Goal: Use online tool/utility: Utilize a website feature to perform a specific function

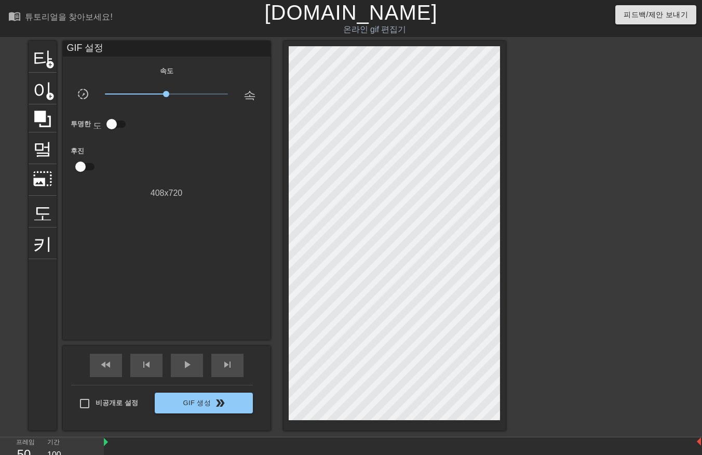
scroll to position [25, 8]
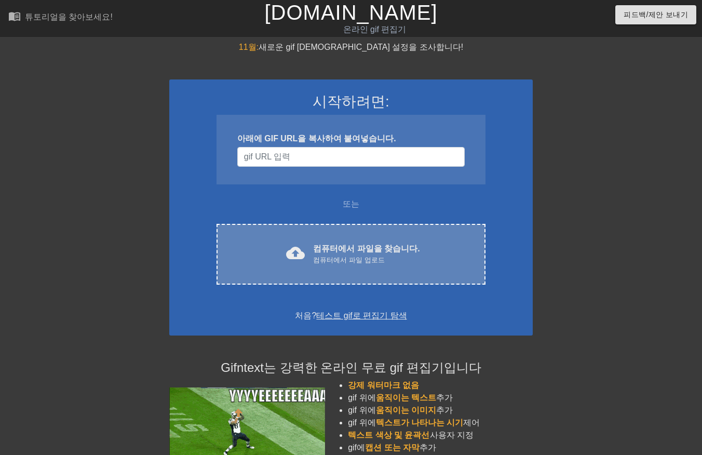
scroll to position [25, 8]
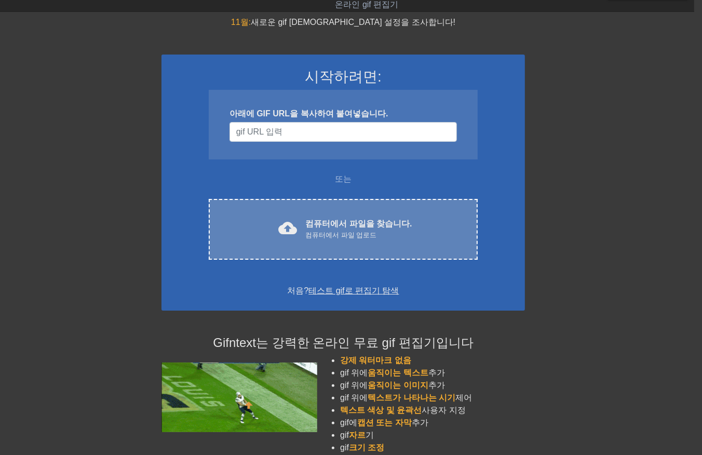
click at [334, 242] on div "cloud_upload 컴퓨터에서 파일을 찾습니다. 컴퓨터에서 파일 업로드 Choose files" at bounding box center [343, 229] width 269 height 61
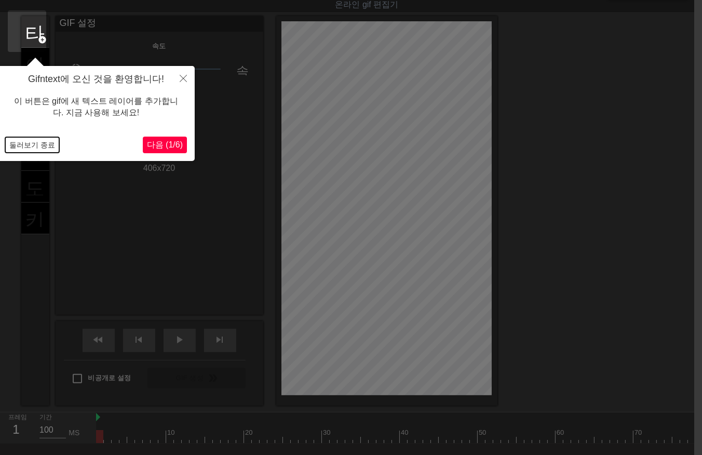
click at [33, 141] on button "둘러보기 종료" at bounding box center [32, 145] width 54 height 16
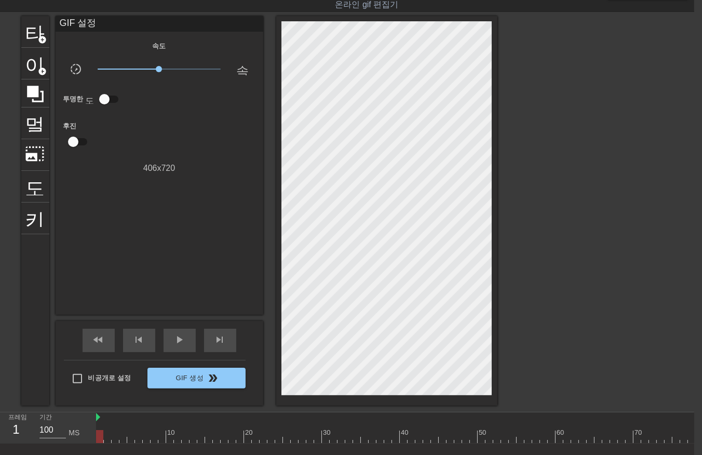
click at [108, 437] on div at bounding box center [435, 436] width 678 height 13
click at [117, 434] on div at bounding box center [435, 436] width 678 height 13
click at [128, 435] on div at bounding box center [435, 436] width 678 height 13
click at [98, 436] on div at bounding box center [435, 436] width 678 height 13
click at [107, 438] on div at bounding box center [435, 436] width 678 height 13
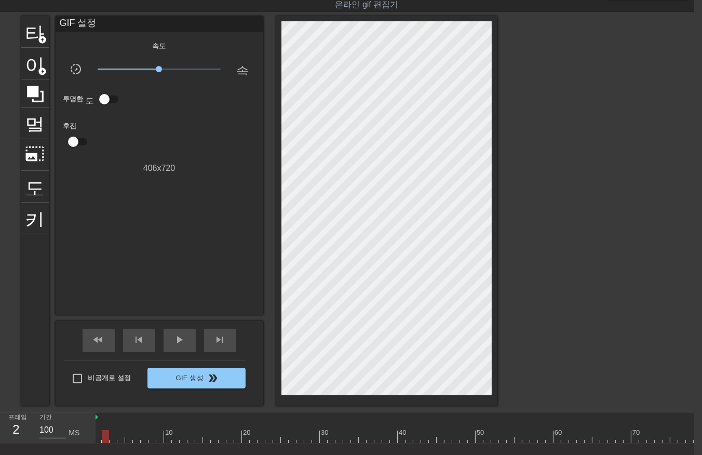
scroll to position [0, 3]
click at [261, 433] on div at bounding box center [432, 436] width 678 height 13
click at [290, 440] on div at bounding box center [432, 436] width 678 height 13
click at [300, 438] on div at bounding box center [432, 436] width 678 height 13
drag, startPoint x: 313, startPoint y: 437, endPoint x: 321, endPoint y: 438, distance: 8.4
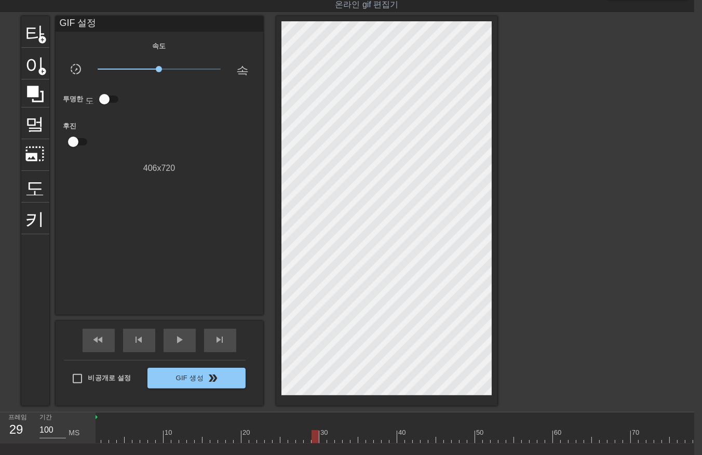
click at [314, 438] on div at bounding box center [432, 436] width 678 height 13
drag, startPoint x: 331, startPoint y: 438, endPoint x: 344, endPoint y: 438, distance: 13.0
click at [333, 438] on div at bounding box center [432, 436] width 678 height 13
click at [354, 438] on div at bounding box center [432, 436] width 678 height 13
click at [373, 439] on div at bounding box center [432, 436] width 678 height 13
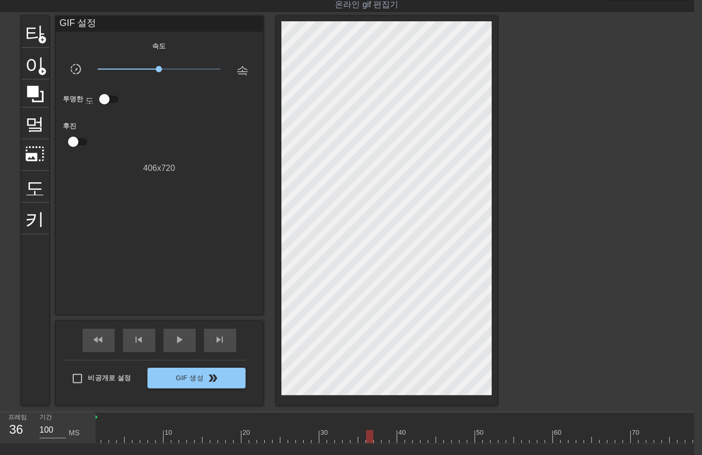
drag, startPoint x: 390, startPoint y: 439, endPoint x: 399, endPoint y: 440, distance: 8.8
click at [395, 440] on div at bounding box center [432, 436] width 678 height 13
drag, startPoint x: 417, startPoint y: 435, endPoint x: 424, endPoint y: 432, distance: 7.7
click at [418, 435] on div at bounding box center [432, 436] width 678 height 13
click at [401, 435] on div at bounding box center [432, 436] width 678 height 13
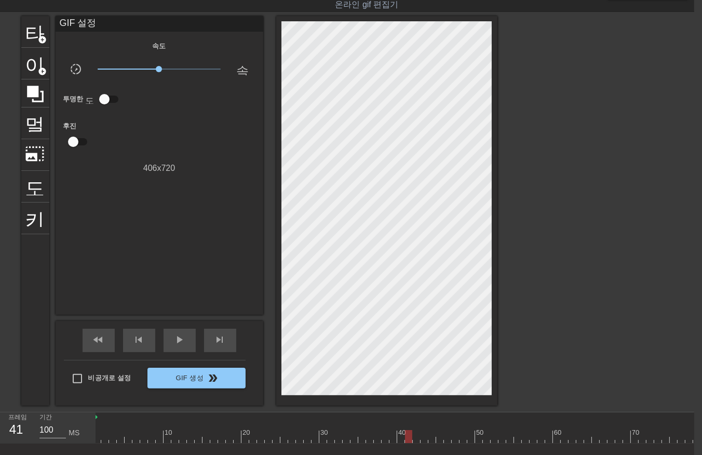
drag, startPoint x: 407, startPoint y: 437, endPoint x: 417, endPoint y: 437, distance: 10.4
click at [408, 438] on div at bounding box center [432, 436] width 678 height 13
drag, startPoint x: 426, startPoint y: 436, endPoint x: 453, endPoint y: 437, distance: 26.5
click at [435, 436] on div at bounding box center [432, 436] width 678 height 13
drag, startPoint x: 458, startPoint y: 435, endPoint x: 496, endPoint y: 431, distance: 38.7
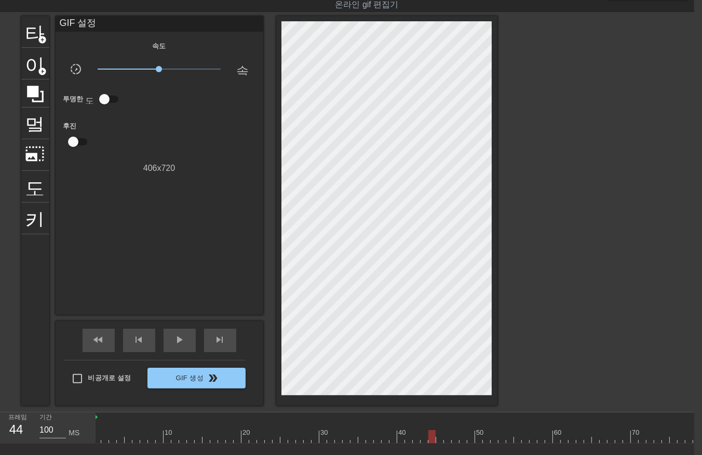
click at [474, 435] on div at bounding box center [432, 436] width 678 height 13
click at [498, 432] on div at bounding box center [432, 436] width 678 height 13
click at [330, 433] on div at bounding box center [432, 436] width 678 height 13
drag, startPoint x: 338, startPoint y: 437, endPoint x: 344, endPoint y: 439, distance: 6.4
click at [340, 439] on div at bounding box center [432, 436] width 678 height 13
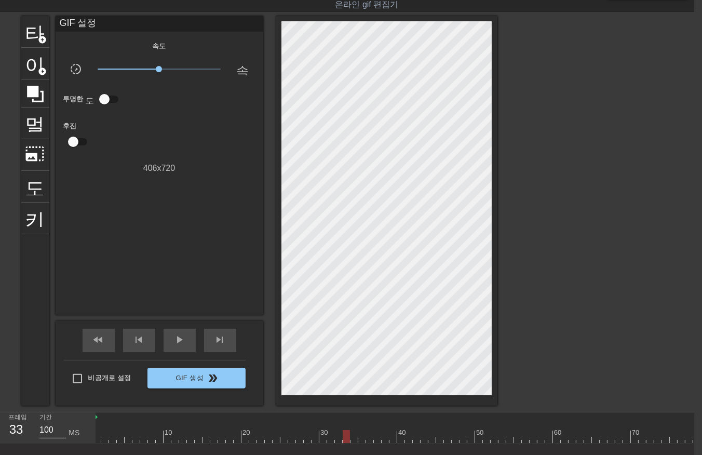
click at [346, 435] on div at bounding box center [432, 436] width 678 height 13
click at [355, 433] on div at bounding box center [432, 436] width 678 height 13
click at [363, 433] on div at bounding box center [432, 436] width 678 height 13
click at [378, 435] on div at bounding box center [432, 436] width 678 height 13
click at [386, 437] on div at bounding box center [432, 436] width 678 height 13
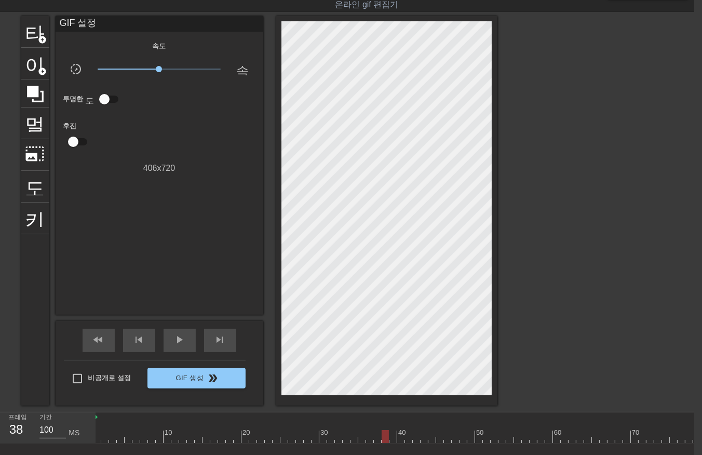
click at [396, 436] on div at bounding box center [432, 436] width 678 height 13
click at [405, 434] on div at bounding box center [432, 436] width 678 height 13
click at [244, 428] on font "20" at bounding box center [246, 432] width 7 height 8
click at [260, 434] on div at bounding box center [432, 436] width 678 height 13
click at [266, 434] on div at bounding box center [432, 436] width 678 height 13
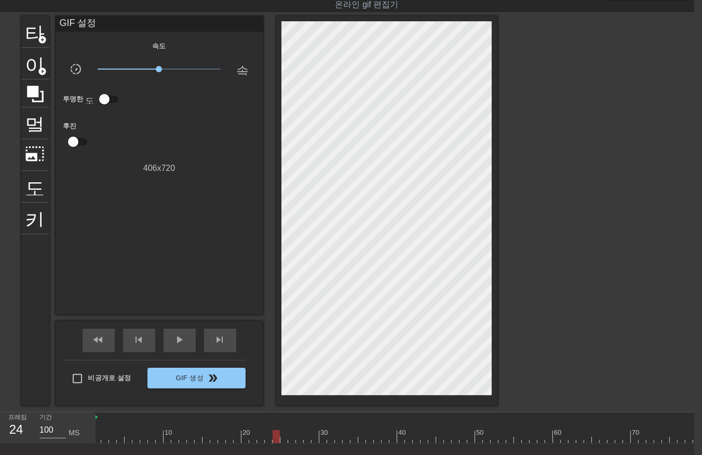
click at [276, 437] on div at bounding box center [432, 436] width 678 height 13
click at [282, 434] on div at bounding box center [432, 436] width 678 height 13
click at [290, 437] on div at bounding box center [432, 436] width 678 height 13
click at [302, 435] on div at bounding box center [432, 436] width 678 height 13
click at [308, 435] on div at bounding box center [432, 436] width 678 height 13
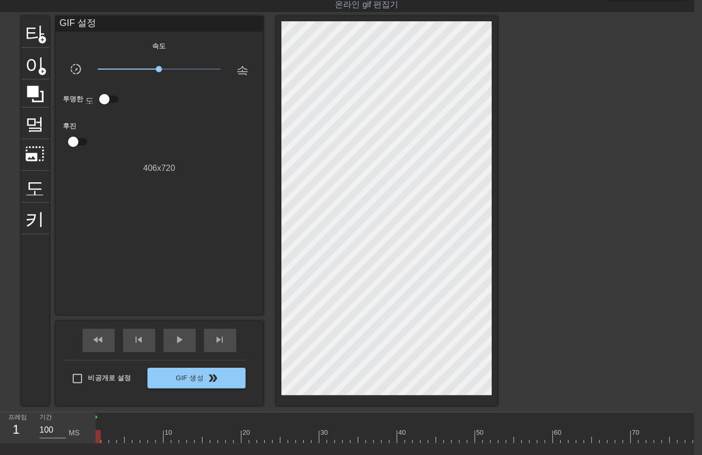
click at [97, 437] on div at bounding box center [432, 436] width 678 height 13
click at [103, 433] on div at bounding box center [432, 436] width 678 height 13
click at [111, 433] on div at bounding box center [432, 436] width 678 height 13
click at [118, 434] on div at bounding box center [432, 436] width 678 height 13
click at [126, 435] on div at bounding box center [432, 436] width 678 height 13
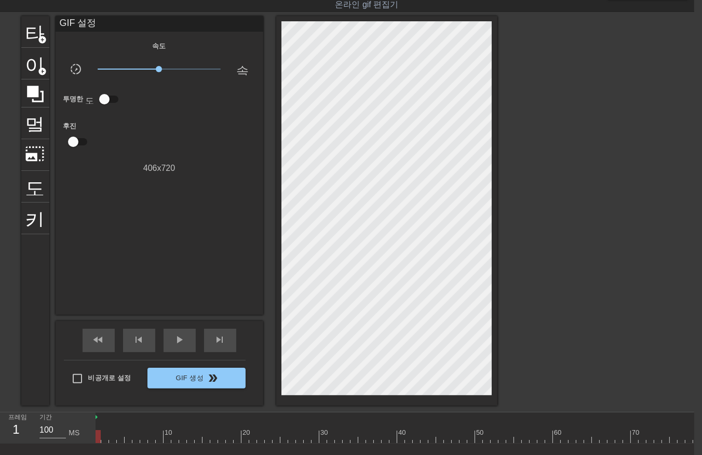
click at [96, 434] on div at bounding box center [432, 436] width 678 height 13
click at [104, 435] on div at bounding box center [432, 436] width 678 height 13
click at [112, 437] on div at bounding box center [432, 436] width 678 height 13
click at [120, 437] on div at bounding box center [432, 436] width 678 height 13
click at [127, 435] on div at bounding box center [432, 436] width 678 height 13
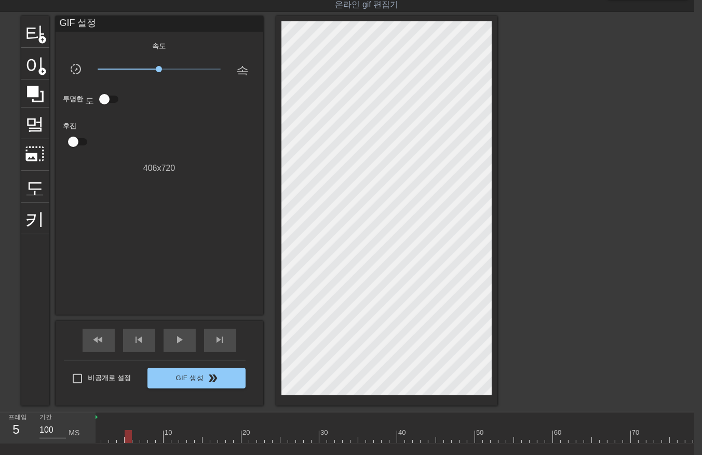
click at [242, 435] on div at bounding box center [432, 436] width 678 height 13
click at [253, 438] on div at bounding box center [432, 436] width 678 height 13
click at [258, 438] on div at bounding box center [432, 436] width 678 height 13
click at [266, 439] on div at bounding box center [432, 436] width 678 height 13
click at [277, 435] on div at bounding box center [432, 436] width 678 height 13
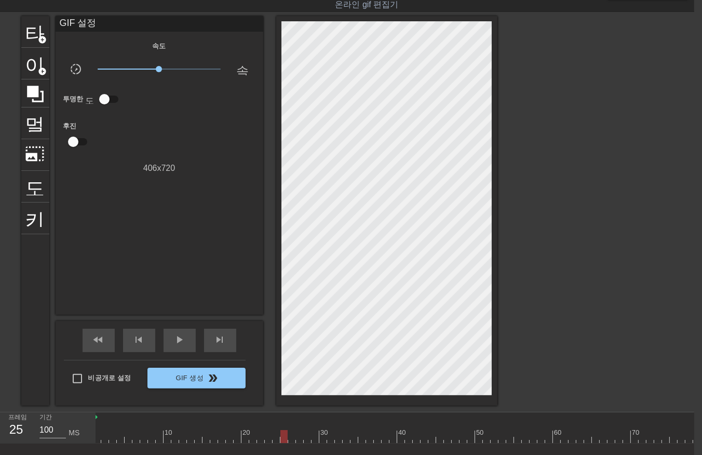
click at [280, 434] on div at bounding box center [432, 436] width 678 height 13
click at [291, 437] on div at bounding box center [432, 436] width 678 height 13
click at [298, 437] on div at bounding box center [432, 436] width 678 height 13
click at [290, 437] on div at bounding box center [432, 436] width 678 height 13
click at [283, 439] on div at bounding box center [432, 436] width 678 height 13
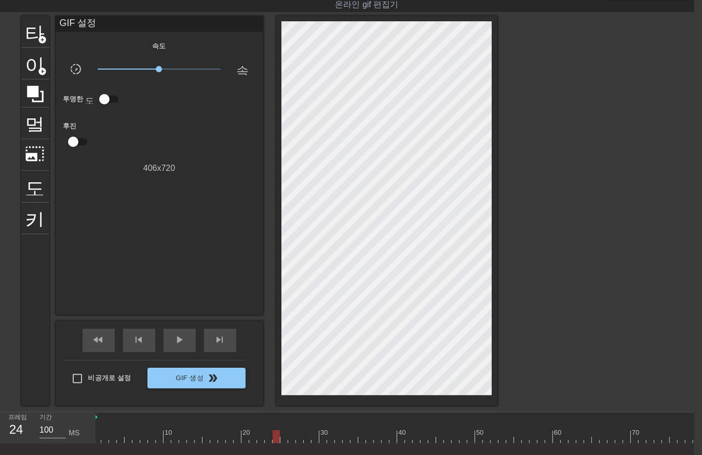
click at [275, 438] on div at bounding box center [432, 436] width 678 height 13
drag, startPoint x: 95, startPoint y: 435, endPoint x: 98, endPoint y: 440, distance: 6.5
click at [97, 439] on div "프레임 24 기간 100 MS 10 20 30 40 50 60 70 80" at bounding box center [343, 427] width 702 height 31
click at [98, 438] on div at bounding box center [432, 436] width 678 height 13
drag, startPoint x: 105, startPoint y: 431, endPoint x: 105, endPoint y: 439, distance: 7.8
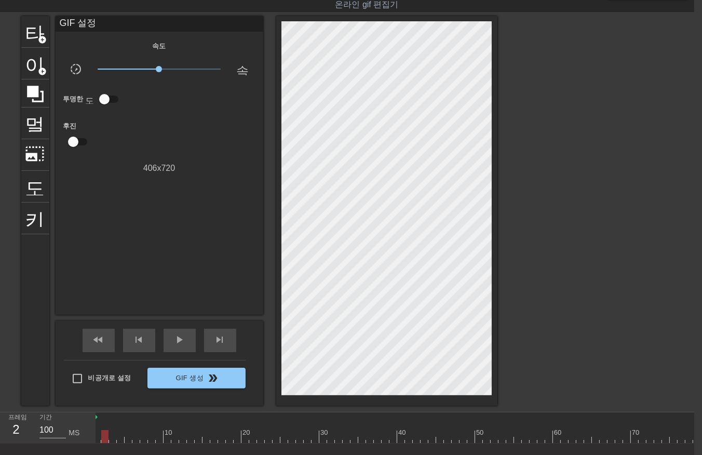
click at [105, 436] on div at bounding box center [432, 436] width 678 height 13
drag, startPoint x: 110, startPoint y: 432, endPoint x: 115, endPoint y: 440, distance: 9.1
click at [113, 438] on div at bounding box center [432, 436] width 678 height 13
drag, startPoint x: 118, startPoint y: 431, endPoint x: 123, endPoint y: 443, distance: 12.8
click at [121, 437] on div at bounding box center [432, 436] width 678 height 13
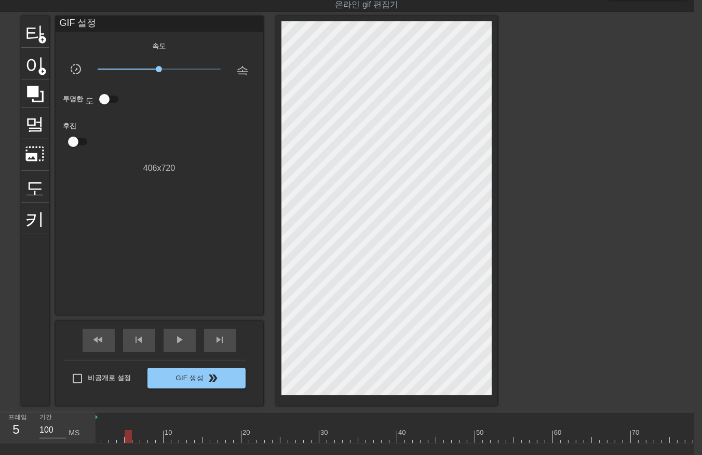
drag, startPoint x: 127, startPoint y: 434, endPoint x: 128, endPoint y: 443, distance: 8.4
click at [128, 443] on div "10 20 30 40 50 60 70 80" at bounding box center [432, 427] width 678 height 31
click at [134, 437] on div at bounding box center [432, 436] width 678 height 13
click at [141, 436] on div at bounding box center [432, 436] width 678 height 13
click at [149, 439] on div at bounding box center [432, 436] width 678 height 13
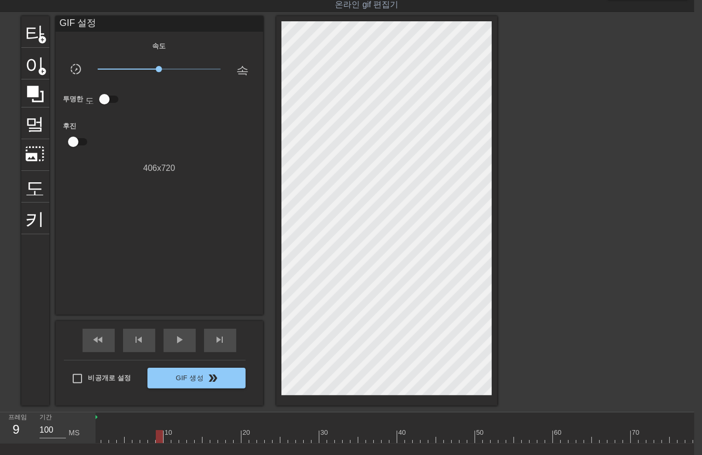
drag, startPoint x: 157, startPoint y: 438, endPoint x: 159, endPoint y: 445, distance: 7.6
click at [159, 444] on div "10 20 30 40 50 60 70 80" at bounding box center [395, 427] width 598 height 31
drag, startPoint x: 164, startPoint y: 437, endPoint x: 166, endPoint y: 441, distance: 5.3
click at [164, 440] on div at bounding box center [432, 436] width 678 height 13
drag, startPoint x: 172, startPoint y: 435, endPoint x: 176, endPoint y: 443, distance: 7.9
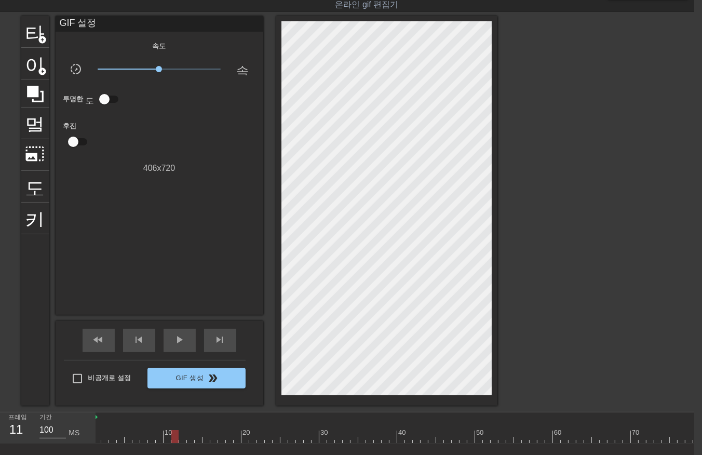
click at [175, 441] on div at bounding box center [432, 436] width 678 height 13
drag, startPoint x: 179, startPoint y: 435, endPoint x: 184, endPoint y: 446, distance: 12.1
click at [179, 439] on div at bounding box center [432, 436] width 678 height 13
drag, startPoint x: 190, startPoint y: 435, endPoint x: 190, endPoint y: 442, distance: 7.3
click at [190, 438] on div at bounding box center [432, 436] width 678 height 13
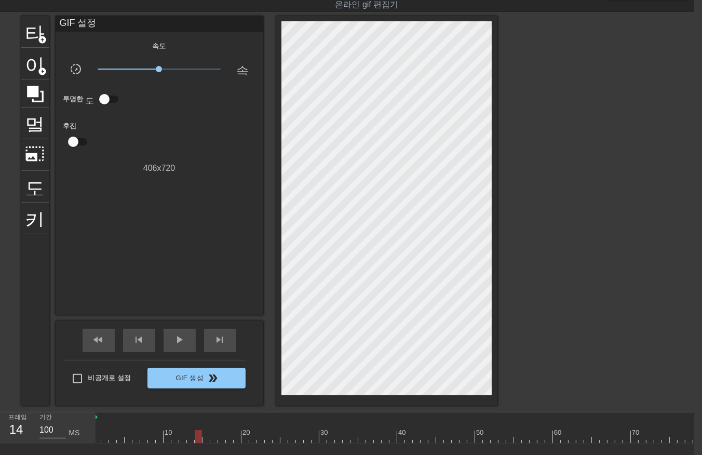
drag, startPoint x: 196, startPoint y: 434, endPoint x: 202, endPoint y: 444, distance: 11.4
click at [195, 441] on div at bounding box center [432, 436] width 678 height 13
drag, startPoint x: 204, startPoint y: 436, endPoint x: 209, endPoint y: 444, distance: 8.9
click at [209, 444] on div "10 20 30 40 50 60 70 80" at bounding box center [395, 427] width 598 height 31
drag, startPoint x: 213, startPoint y: 435, endPoint x: 217, endPoint y: 444, distance: 9.9
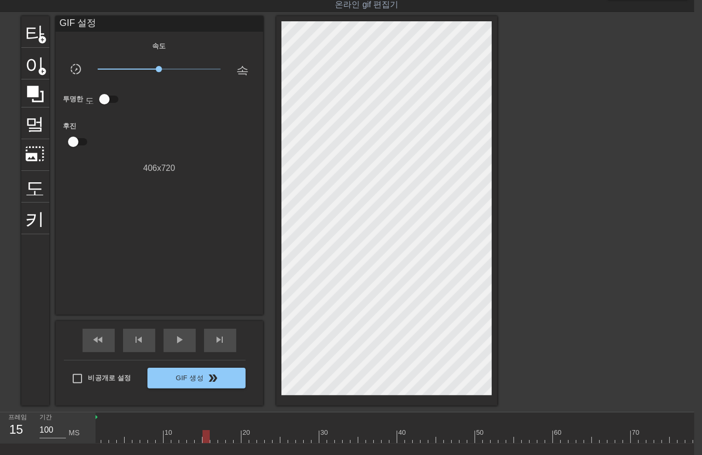
click at [215, 442] on div at bounding box center [432, 436] width 678 height 13
drag, startPoint x: 219, startPoint y: 434, endPoint x: 220, endPoint y: 442, distance: 8.5
click at [220, 440] on div at bounding box center [432, 436] width 678 height 13
click at [227, 439] on div at bounding box center [432, 436] width 678 height 13
drag, startPoint x: 234, startPoint y: 436, endPoint x: 235, endPoint y: 444, distance: 7.4
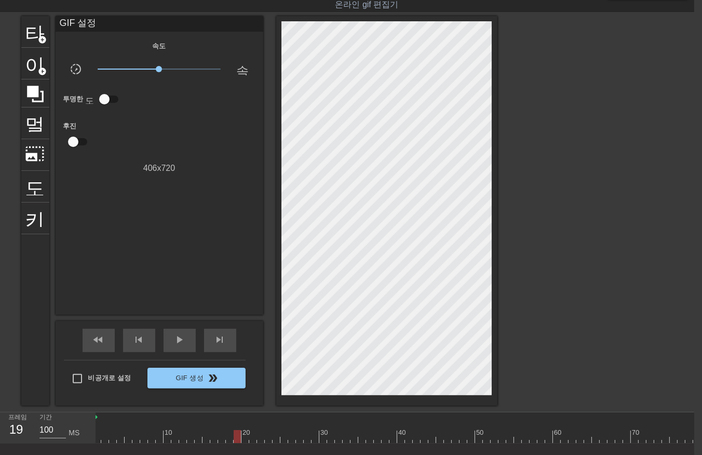
click at [234, 439] on div at bounding box center [432, 436] width 678 height 13
drag, startPoint x: 244, startPoint y: 435, endPoint x: 248, endPoint y: 440, distance: 6.3
click at [245, 439] on div at bounding box center [432, 436] width 678 height 13
drag, startPoint x: 251, startPoint y: 439, endPoint x: 257, endPoint y: 444, distance: 7.4
click at [253, 443] on div "10 20 30 40 50 60 70 80" at bounding box center [395, 427] width 598 height 31
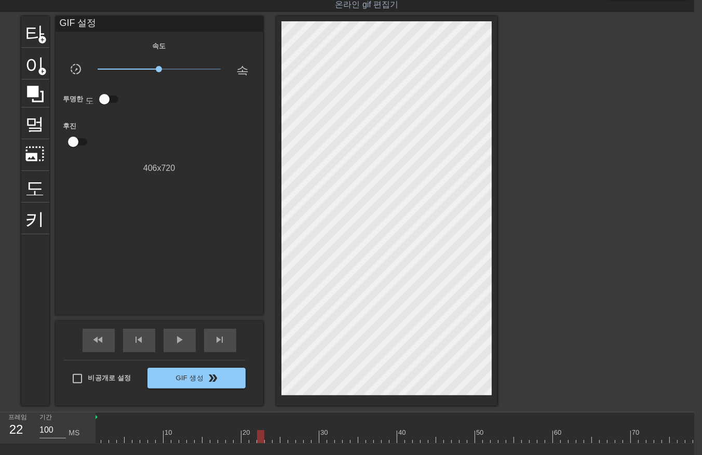
drag, startPoint x: 258, startPoint y: 434, endPoint x: 260, endPoint y: 439, distance: 5.4
click at [258, 439] on div at bounding box center [432, 436] width 678 height 13
drag, startPoint x: 267, startPoint y: 437, endPoint x: 275, endPoint y: 439, distance: 8.6
click at [267, 439] on div at bounding box center [432, 436] width 678 height 13
click at [273, 435] on div at bounding box center [432, 436] width 678 height 13
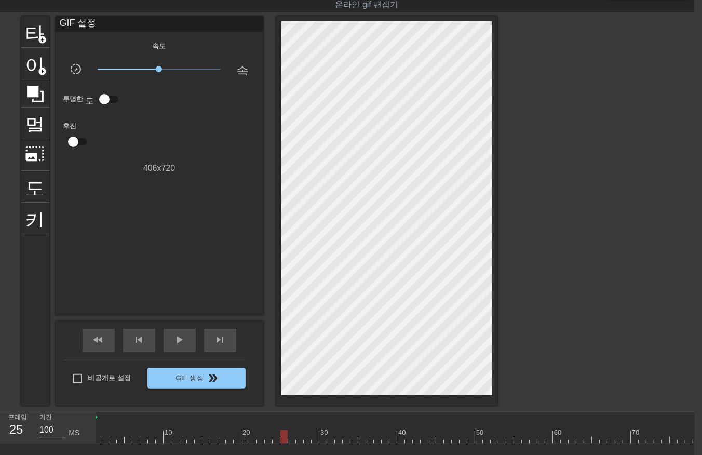
click at [281, 433] on div at bounding box center [432, 436] width 678 height 13
click at [289, 434] on div at bounding box center [432, 436] width 678 height 13
